Goal: Information Seeking & Learning: Learn about a topic

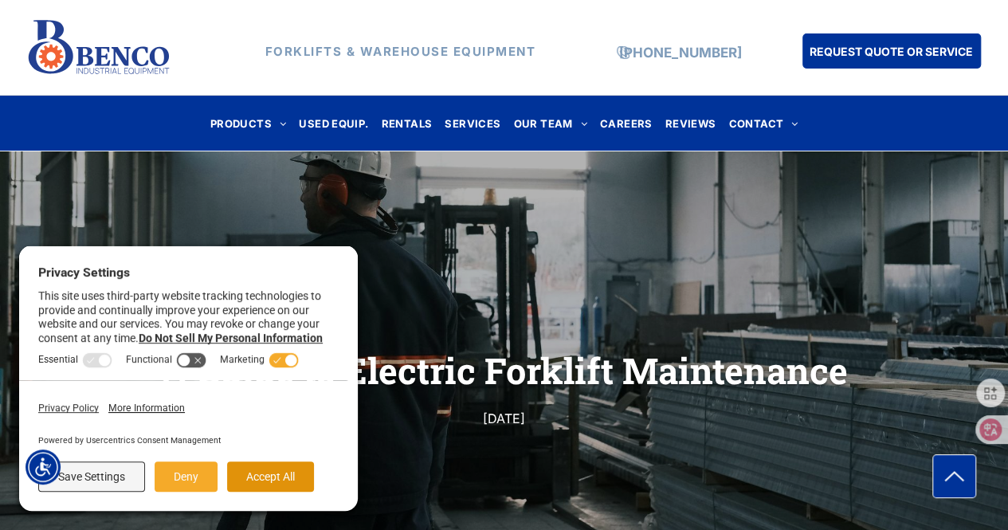
click at [283, 473] on button "Accept All" at bounding box center [270, 476] width 87 height 30
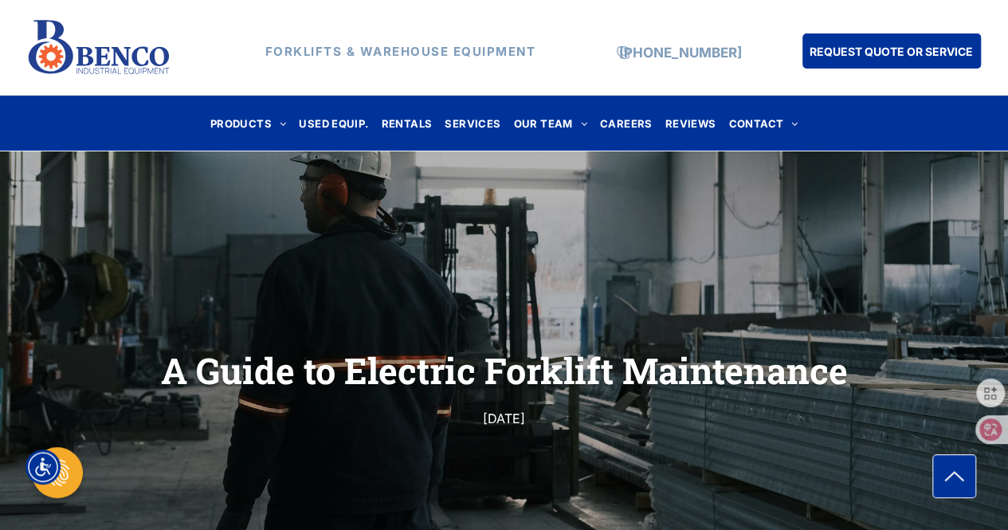
click at [78, 53] on img at bounding box center [98, 48] width 145 height 69
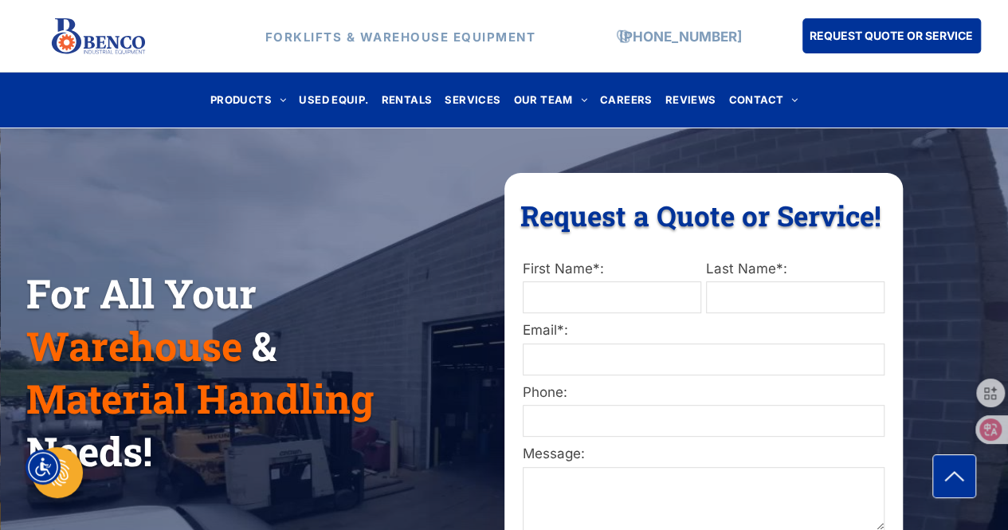
scroll to position [239, 0]
